Goal: Information Seeking & Learning: Learn about a topic

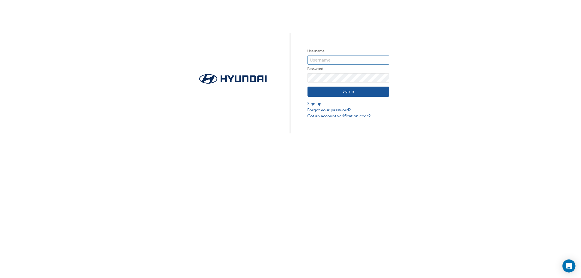
type input "32163"
click at [335, 94] on button "Sign In" at bounding box center [349, 92] width 82 height 10
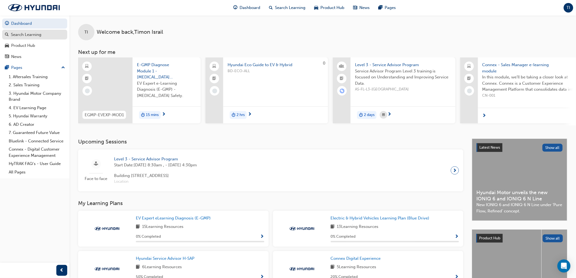
click at [35, 32] on div "Search Learning" at bounding box center [26, 35] width 31 height 6
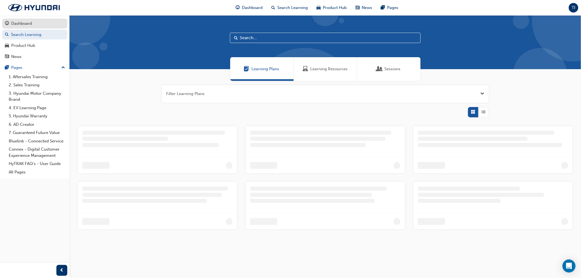
click at [25, 28] on link "Dashboard" at bounding box center [34, 24] width 65 height 10
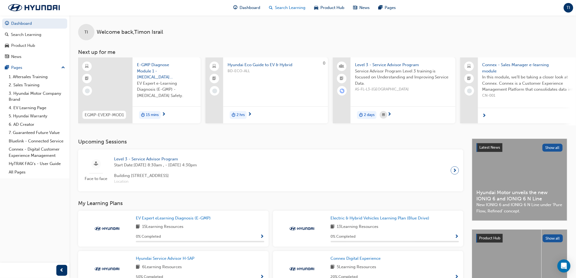
click at [294, 6] on span "Search Learning" at bounding box center [290, 8] width 31 height 6
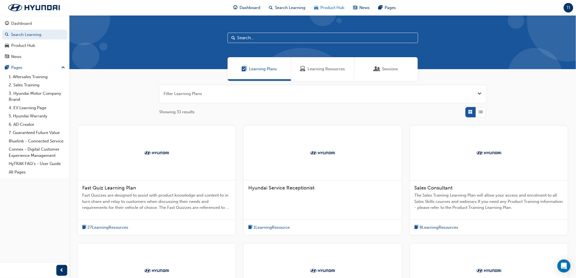
click at [325, 7] on span "Product Hub" at bounding box center [333, 8] width 24 height 6
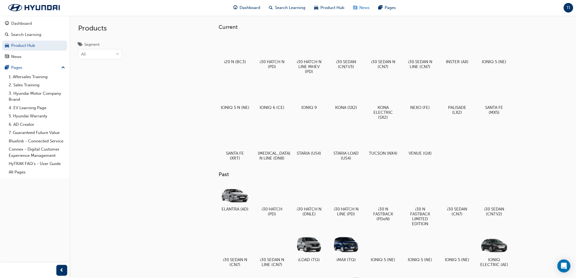
click at [357, 9] on span "news-icon" at bounding box center [355, 7] width 4 height 7
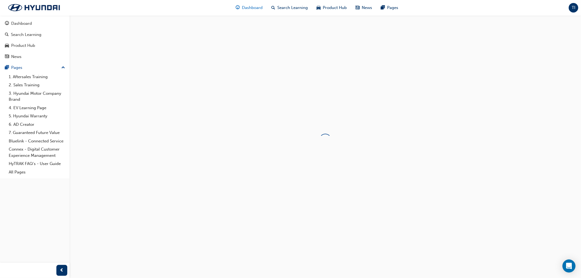
click at [248, 7] on span "Dashboard" at bounding box center [252, 8] width 21 height 6
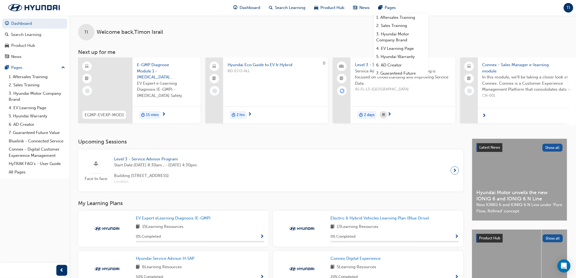
click at [96, 53] on h3 "Next up for me" at bounding box center [322, 52] width 507 height 6
click at [113, 34] on span "Welcome back , [PERSON_NAME]" at bounding box center [130, 32] width 66 height 6
click at [254, 64] on span "Hyundai Eco Guide to EV & Hybrid" at bounding box center [276, 65] width 96 height 6
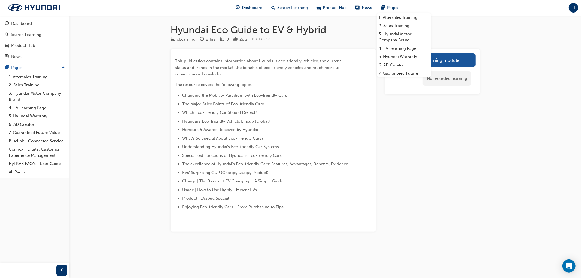
click at [276, 133] on li "Honours & Awards Received by Hyundai" at bounding box center [267, 129] width 170 height 7
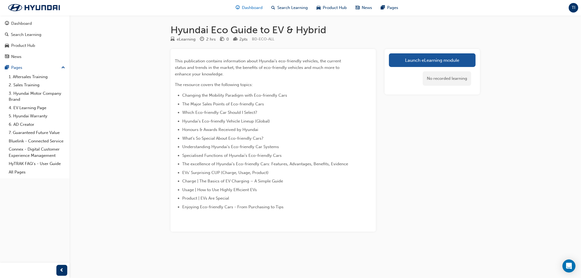
click at [260, 6] on span "Dashboard" at bounding box center [252, 8] width 21 height 6
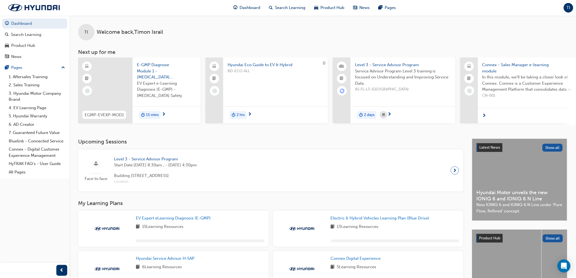
click at [152, 69] on span "E-GMP Diagnose Module 1 - [MEDICAL_DATA] Safety" at bounding box center [166, 71] width 59 height 19
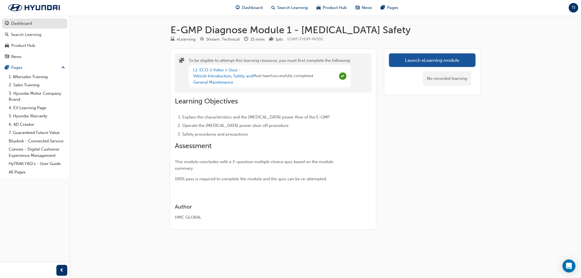
click at [25, 24] on div "Dashboard" at bounding box center [21, 23] width 21 height 6
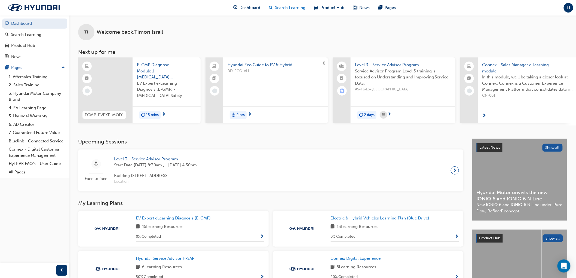
click at [279, 7] on span "Search Learning" at bounding box center [290, 8] width 31 height 6
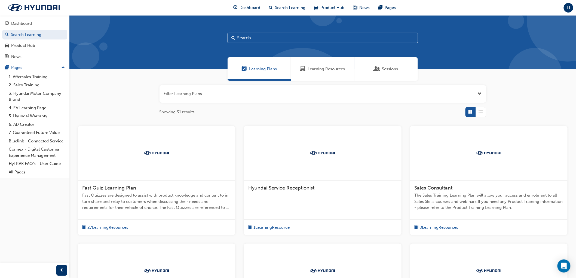
click at [259, 36] on input "text" at bounding box center [323, 38] width 191 height 10
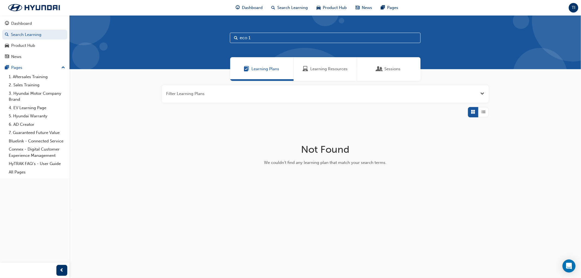
click at [259, 38] on input "eco 1" at bounding box center [325, 38] width 191 height 10
type input "e"
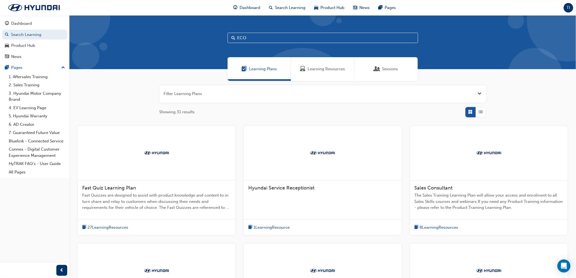
type input "ECO"
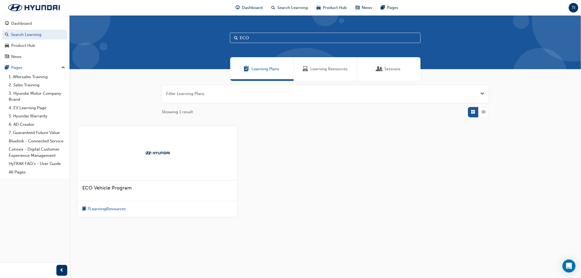
click at [112, 188] on span "ECO Vehicle Program" at bounding box center [106, 188] width 49 height 6
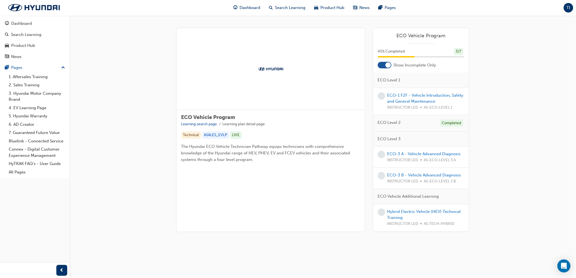
click at [389, 65] on div at bounding box center [388, 64] width 5 height 5
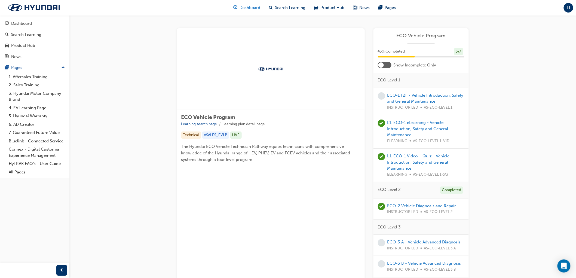
click at [241, 7] on span "Dashboard" at bounding box center [250, 8] width 21 height 6
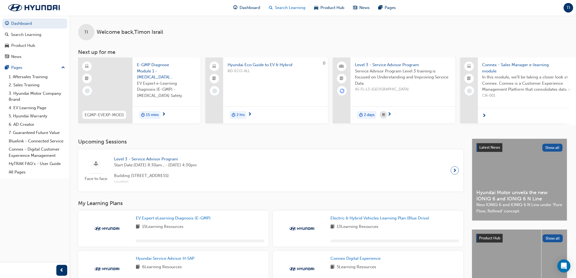
click at [287, 5] on span "Search Learning" at bounding box center [290, 8] width 31 height 6
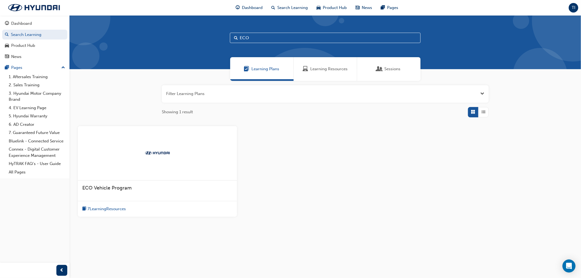
click at [299, 42] on input "ECO" at bounding box center [325, 38] width 191 height 10
click at [327, 72] on span "Learning Resources" at bounding box center [328, 69] width 37 height 6
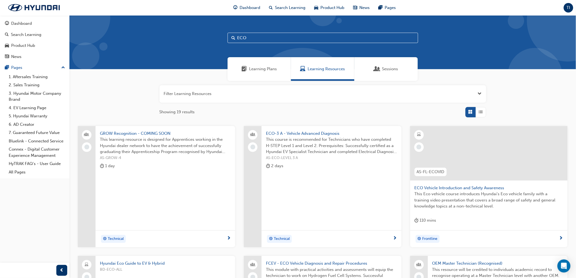
click at [273, 69] on span "Learning Plans" at bounding box center [263, 69] width 28 height 6
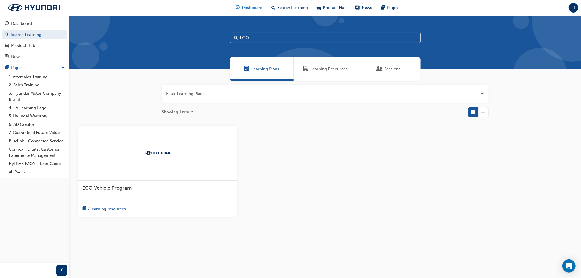
click at [240, 6] on div "Dashboard" at bounding box center [250, 7] width 36 height 11
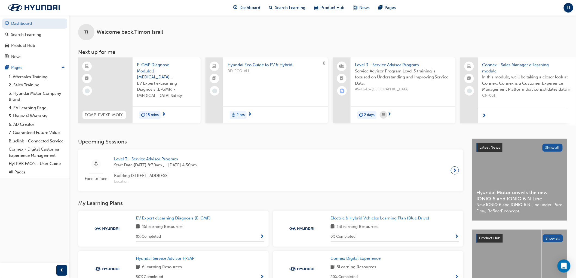
click at [265, 65] on span "Hyundai Eco Guide to EV & Hybrid" at bounding box center [276, 65] width 96 height 6
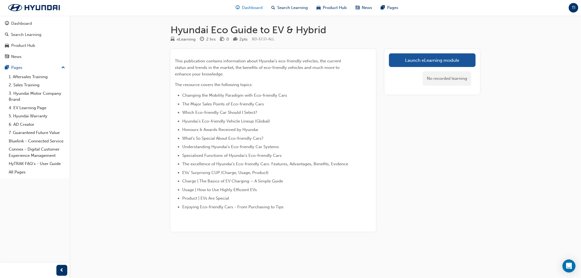
click at [252, 8] on span "Dashboard" at bounding box center [252, 8] width 21 height 6
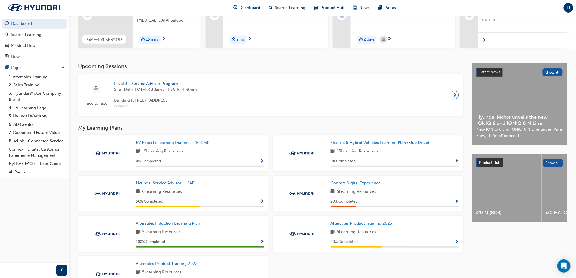
scroll to position [91, 0]
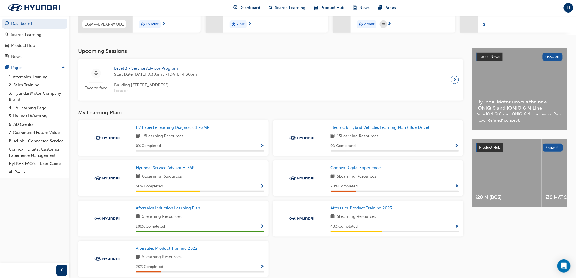
click at [371, 130] on span "Electric & Hybrid Vehicles Learning Plan (Blue Drive)" at bounding box center [380, 127] width 99 height 5
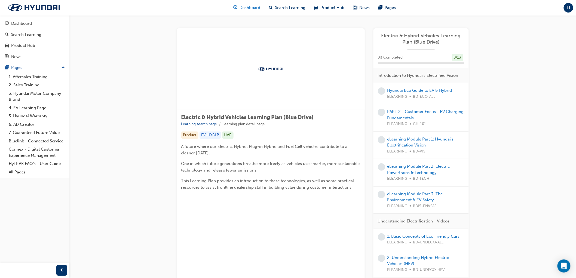
click at [252, 4] on div "Dashboard" at bounding box center [247, 7] width 36 height 11
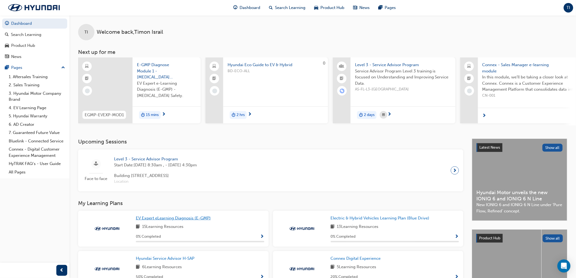
click at [181, 220] on span "EV Expert eLearning Diagnosis (E-GMP)" at bounding box center [173, 218] width 75 height 5
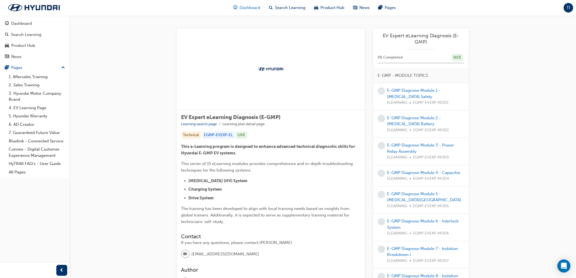
click at [247, 10] on span "Dashboard" at bounding box center [250, 8] width 21 height 6
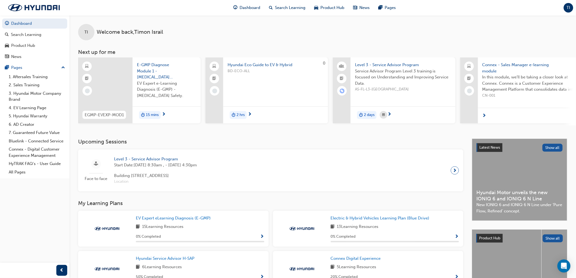
click at [396, 127] on div "TI Welcome back , [PERSON_NAME] Next up for me EGMP-EVEXP-MOD1 E-GMP Diagnose M…" at bounding box center [322, 76] width 507 height 123
drag, startPoint x: 396, startPoint y: 127, endPoint x: 414, endPoint y: 127, distance: 18.5
click at [414, 126] on div "EGMP-EVEXP-MOD1 E-GMP Diagnose Module 1 - [MEDICAL_DATA] Safety EV Expert e-Lea…" at bounding box center [327, 91] width 498 height 68
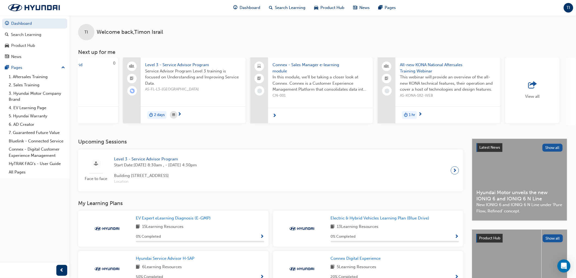
scroll to position [0, 242]
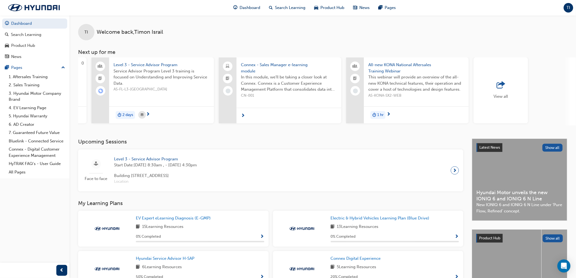
click at [515, 78] on div "View all" at bounding box center [501, 90] width 54 height 66
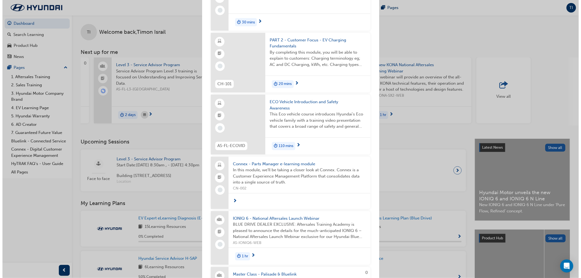
scroll to position [393, 0]
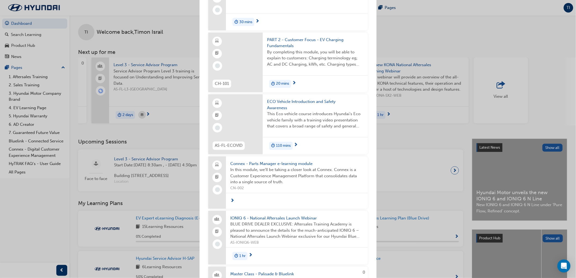
click at [319, 101] on span "ECO Vehicle Introduction and Safety Awareness" at bounding box center [315, 105] width 96 height 12
